Goal: Task Accomplishment & Management: Use online tool/utility

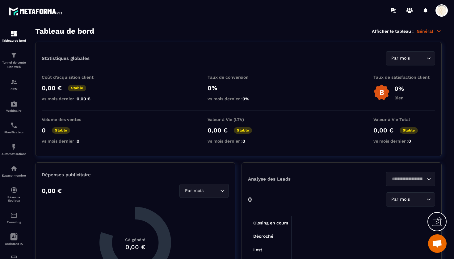
scroll to position [4484, 0]
click at [15, 84] on img at bounding box center [13, 81] width 7 height 7
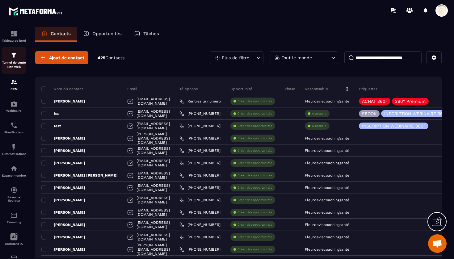
click at [15, 61] on p "Tunnel de vente Site web" at bounding box center [14, 65] width 25 height 9
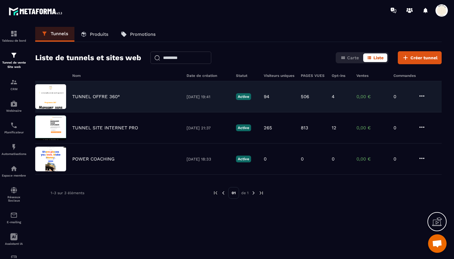
click at [91, 96] on p "TUNNEL OFFRE 360°" at bounding box center [96, 97] width 48 height 6
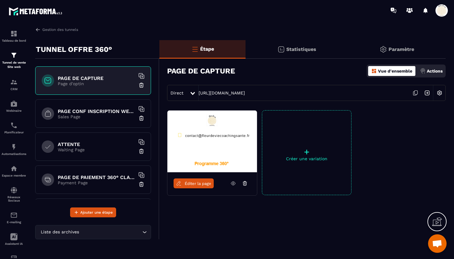
click at [195, 180] on link "Éditer la page" at bounding box center [193, 183] width 40 height 10
